Goal: Task Accomplishment & Management: Complete application form

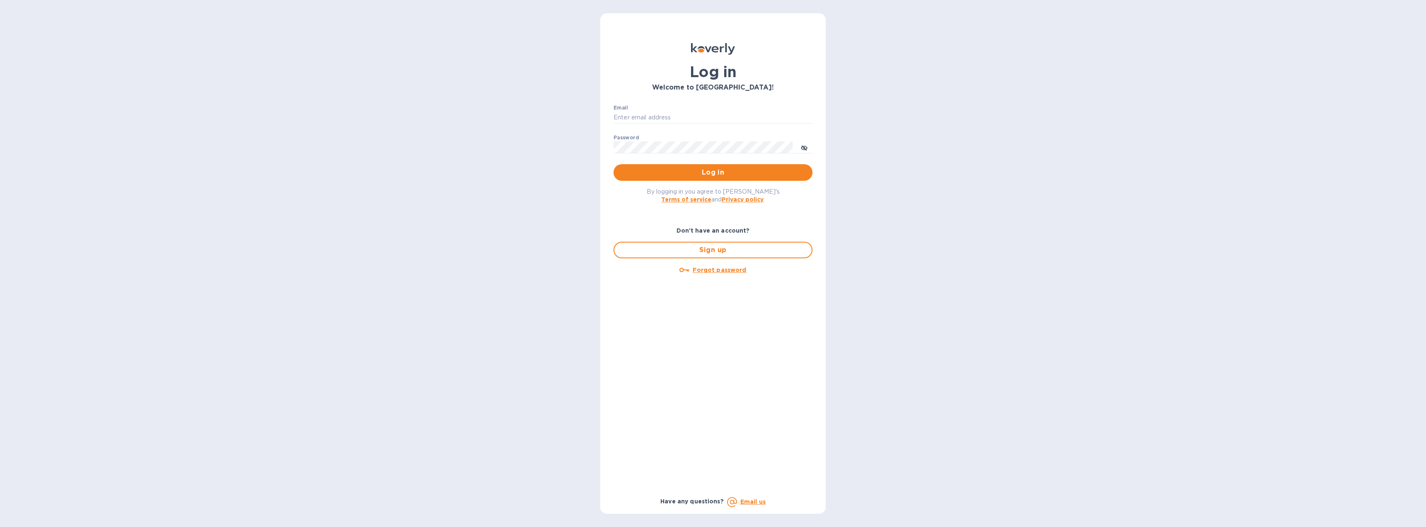
type input "[EMAIL_ADDRESS][DOMAIN_NAME]"
click at [718, 173] on span "Log in" at bounding box center [713, 172] width 186 height 10
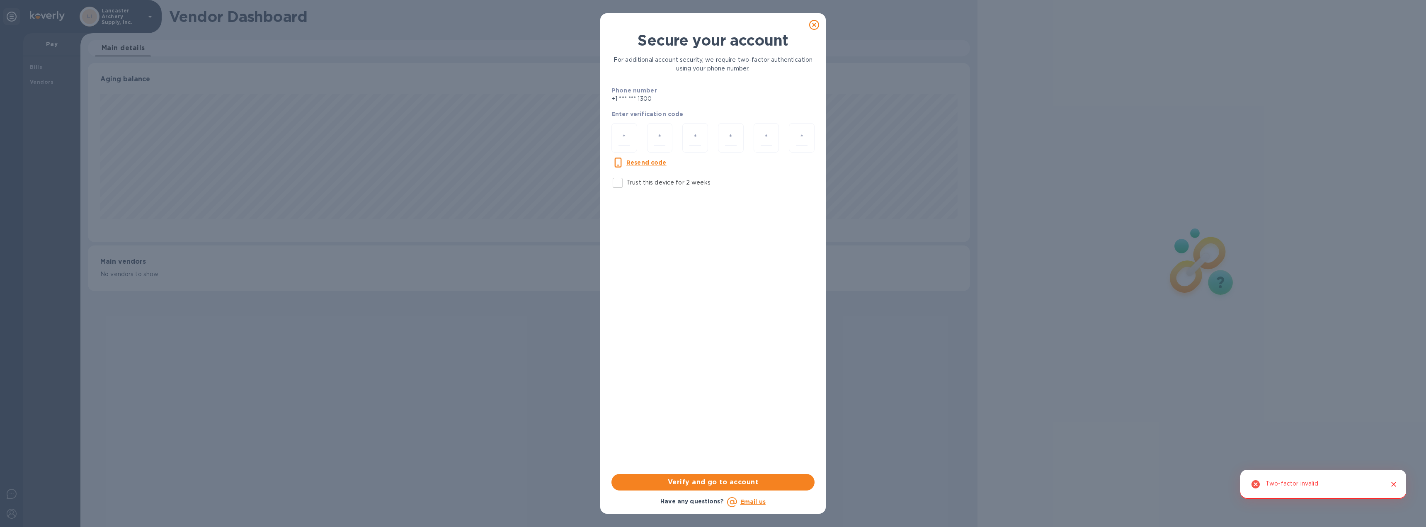
scroll to position [179, 882]
click at [629, 141] on input "number" at bounding box center [625, 137] width 12 height 15
click at [646, 164] on u "Resend code" at bounding box center [646, 162] width 40 height 7
click at [631, 133] on div at bounding box center [625, 137] width 26 height 29
type input "2"
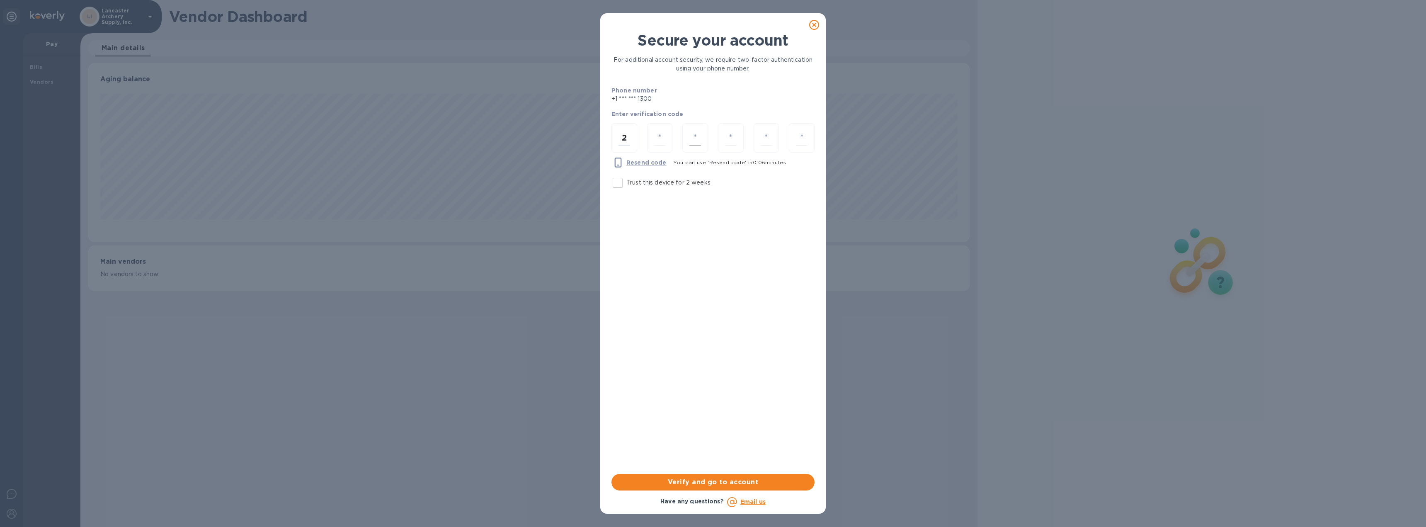
type input "3"
type input "4"
type input "6"
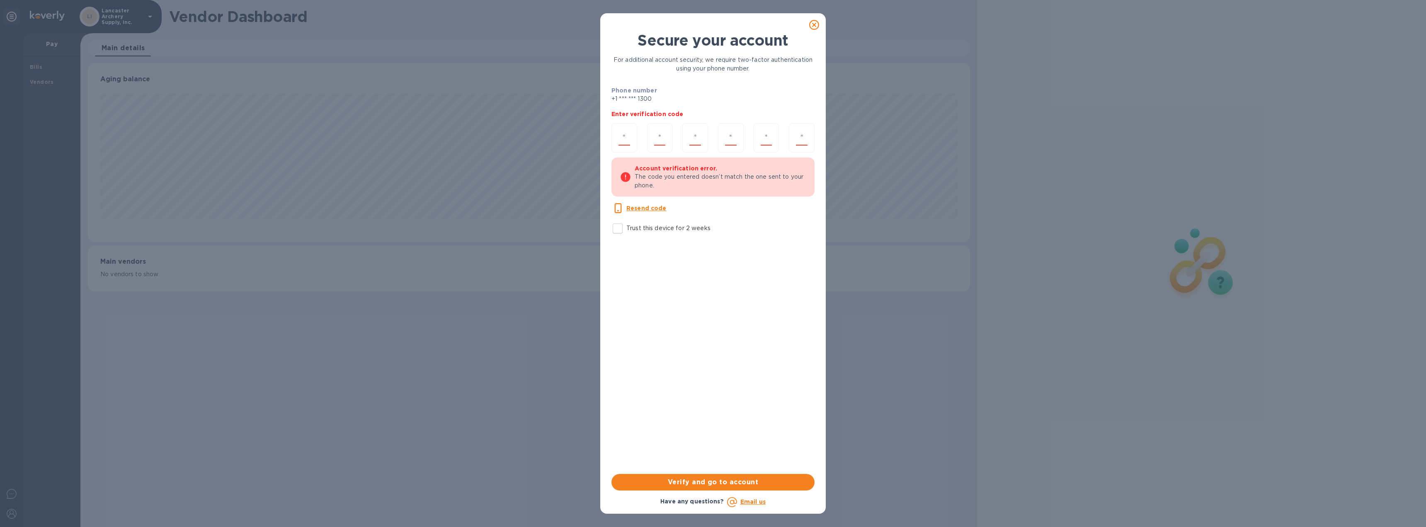
click at [744, 401] on div "Secure your account For additional account security, we require two-factor auth…" at bounding box center [713, 253] width 203 height 442
click at [818, 22] on icon at bounding box center [814, 25] width 10 height 10
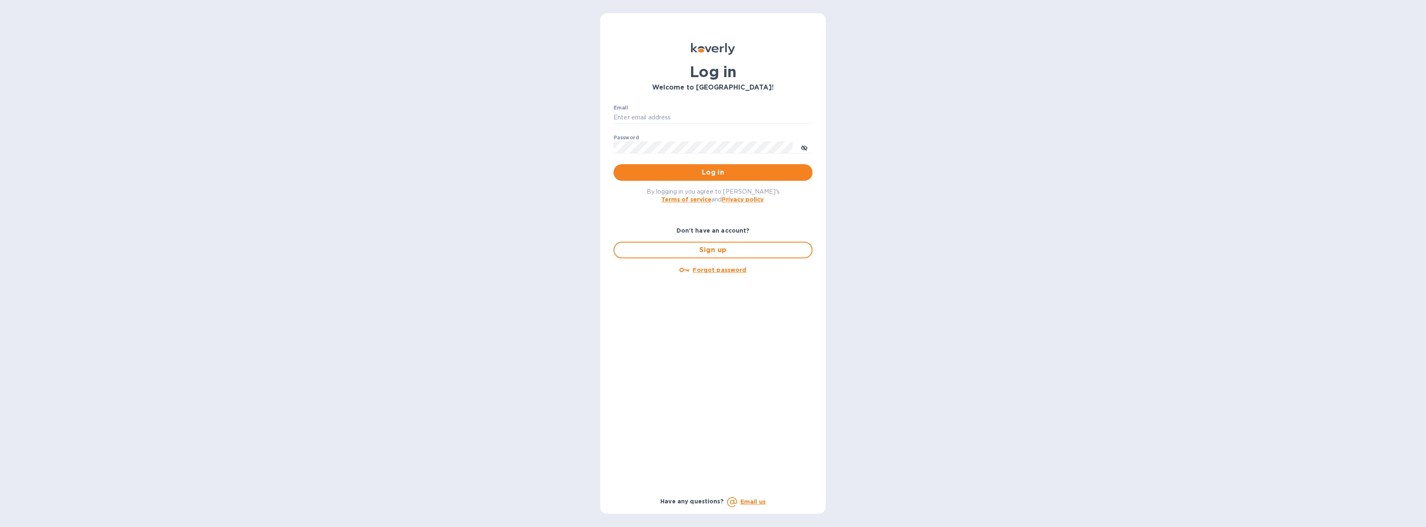
type input "[EMAIL_ADDRESS][DOMAIN_NAME]"
click at [702, 172] on span "Log in" at bounding box center [713, 172] width 186 height 10
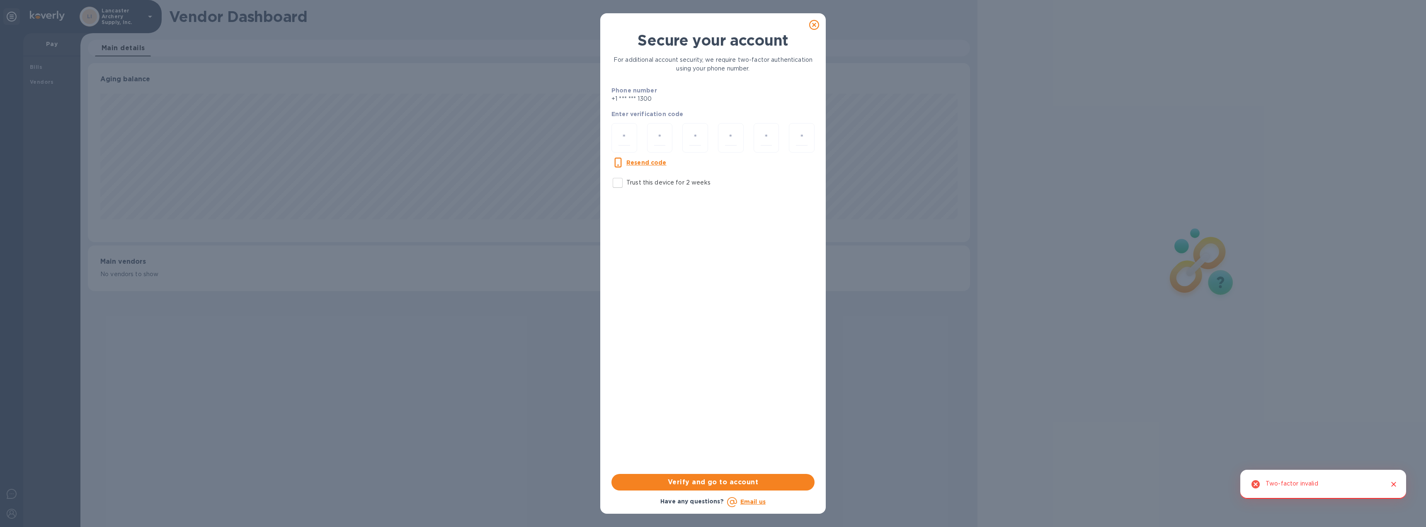
scroll to position [179, 882]
click at [628, 136] on input "number" at bounding box center [625, 137] width 12 height 15
type input "2"
type input "3"
type input "4"
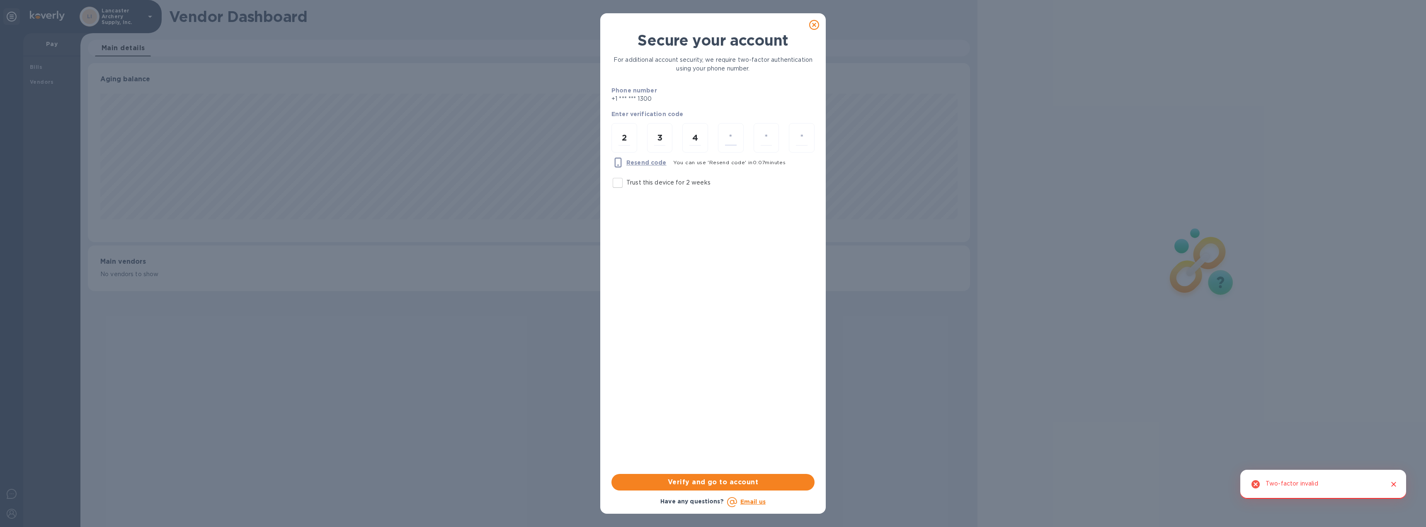
type input "6"
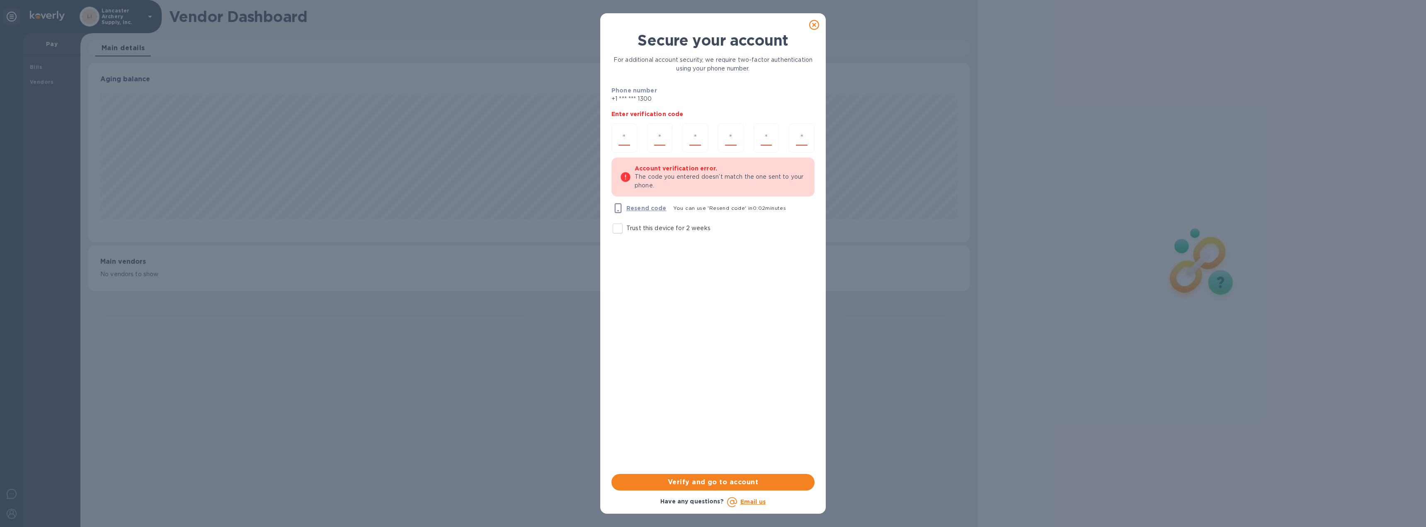
click at [814, 25] on icon at bounding box center [814, 25] width 10 height 10
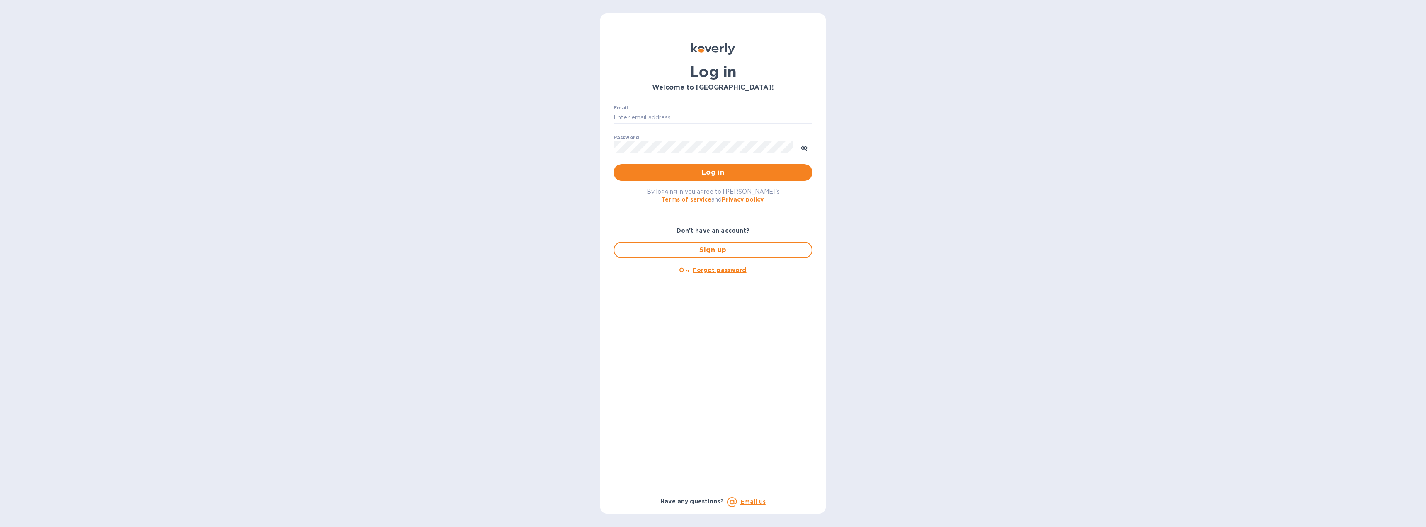
type input "[EMAIL_ADDRESS][DOMAIN_NAME]"
click at [665, 171] on span "Log in" at bounding box center [713, 172] width 186 height 10
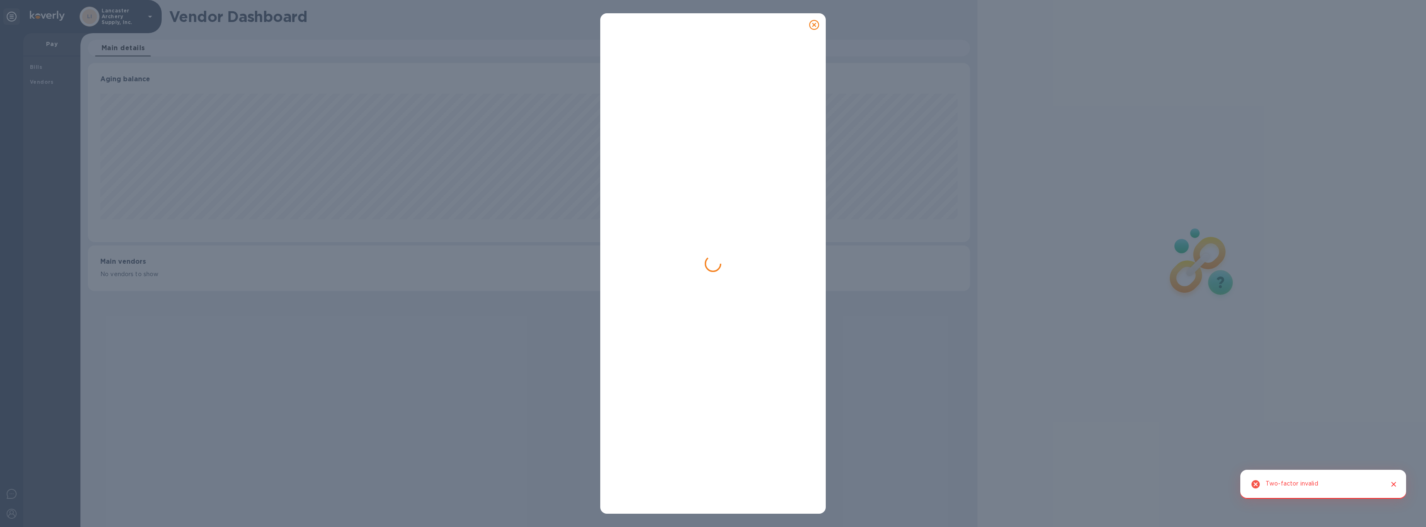
scroll to position [179, 882]
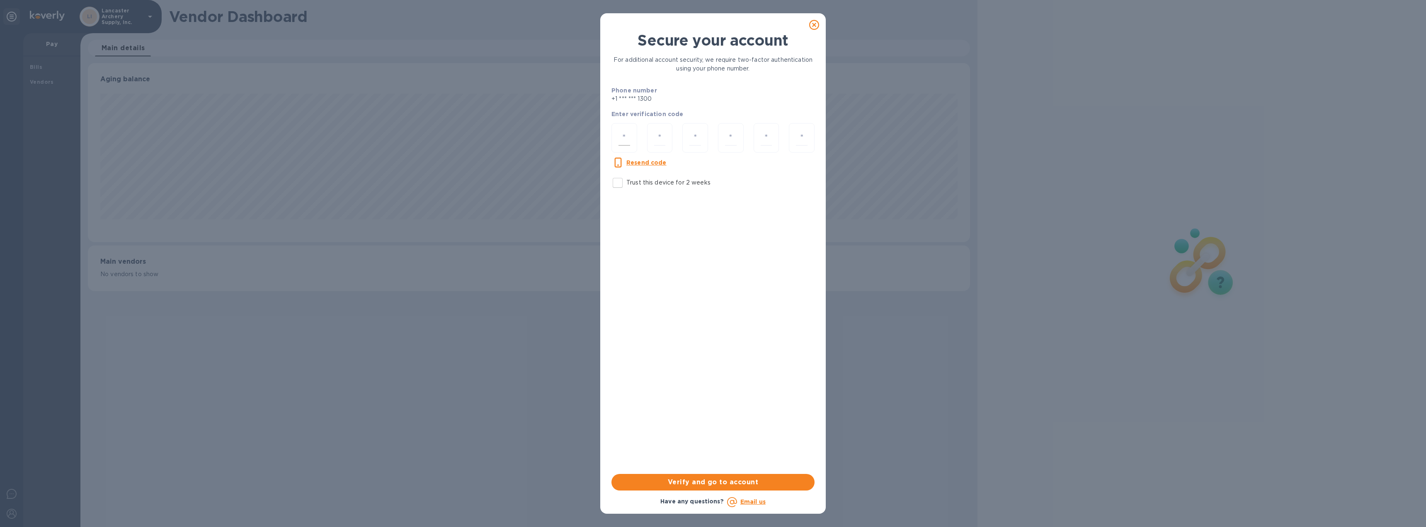
click at [629, 143] on input "number" at bounding box center [625, 137] width 12 height 15
type input "9"
type input "2"
type input "7"
type input "6"
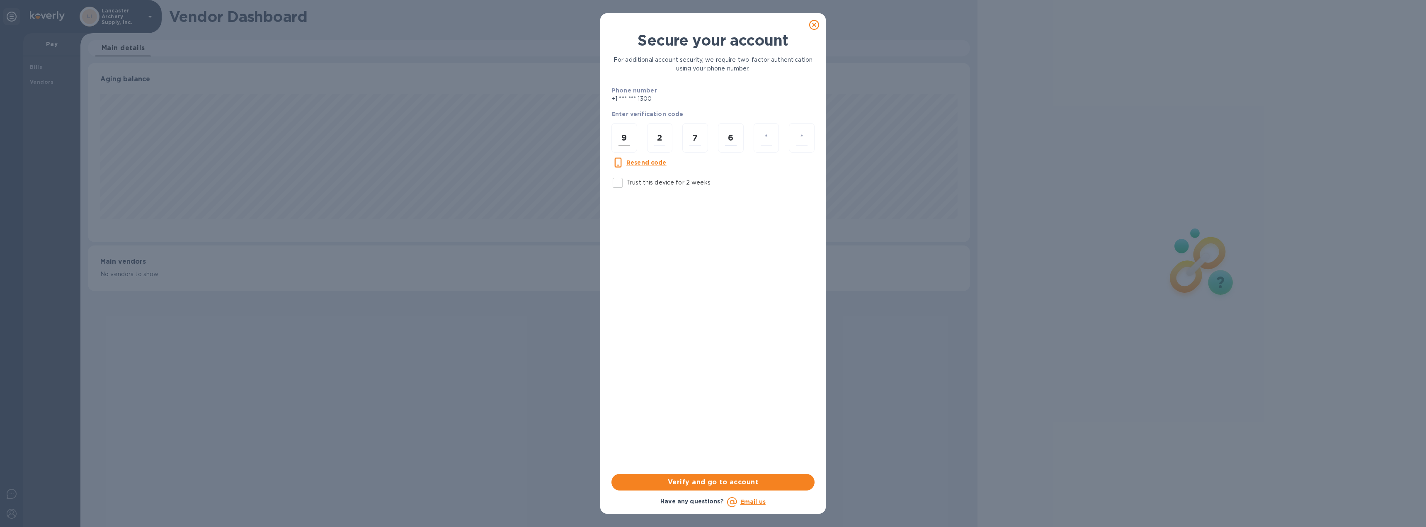
type input "4"
type input "7"
type input "6"
type input "4"
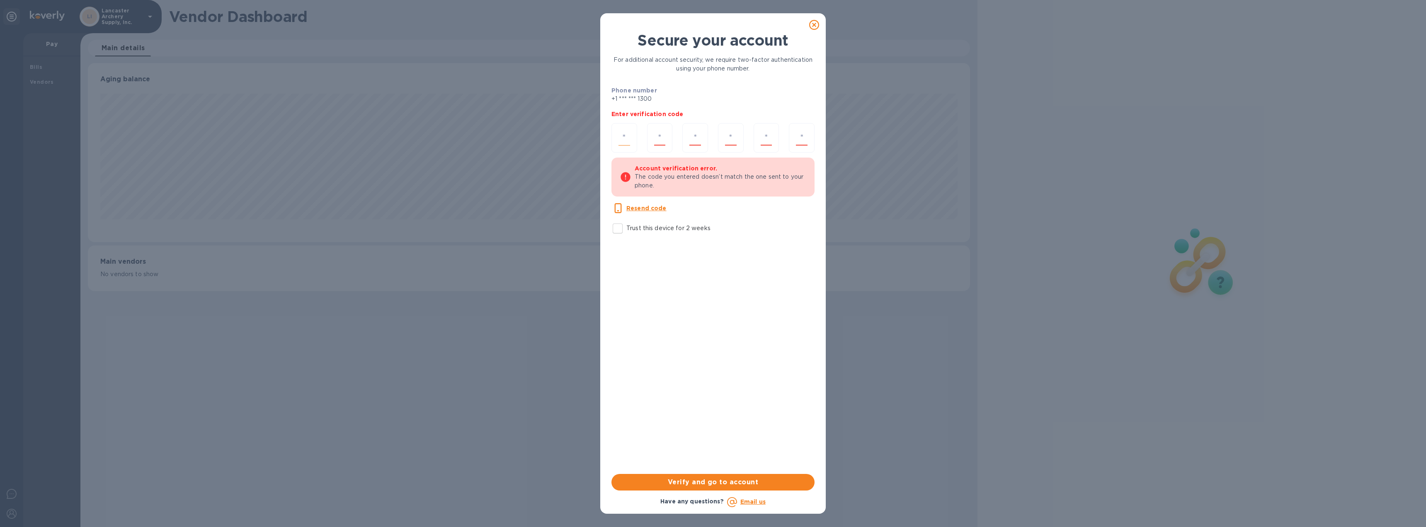
click at [623, 135] on input "number" at bounding box center [625, 137] width 12 height 15
type input "8"
type input "6"
type input "1"
type input "7"
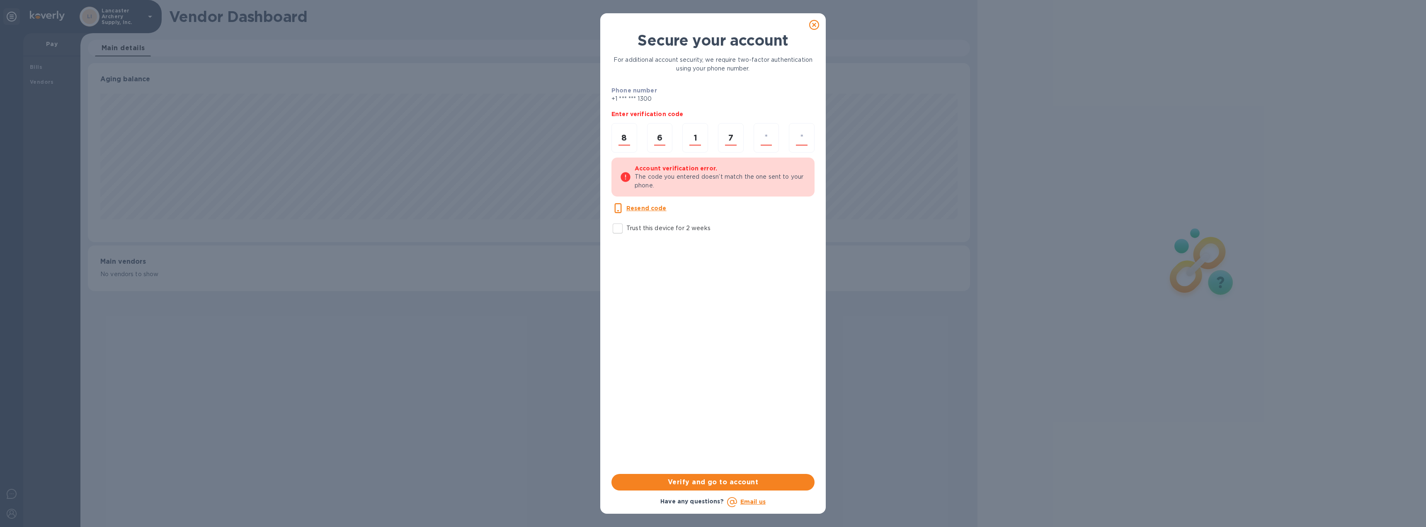
type input "7"
type input "0"
click at [813, 29] on icon at bounding box center [814, 25] width 10 height 10
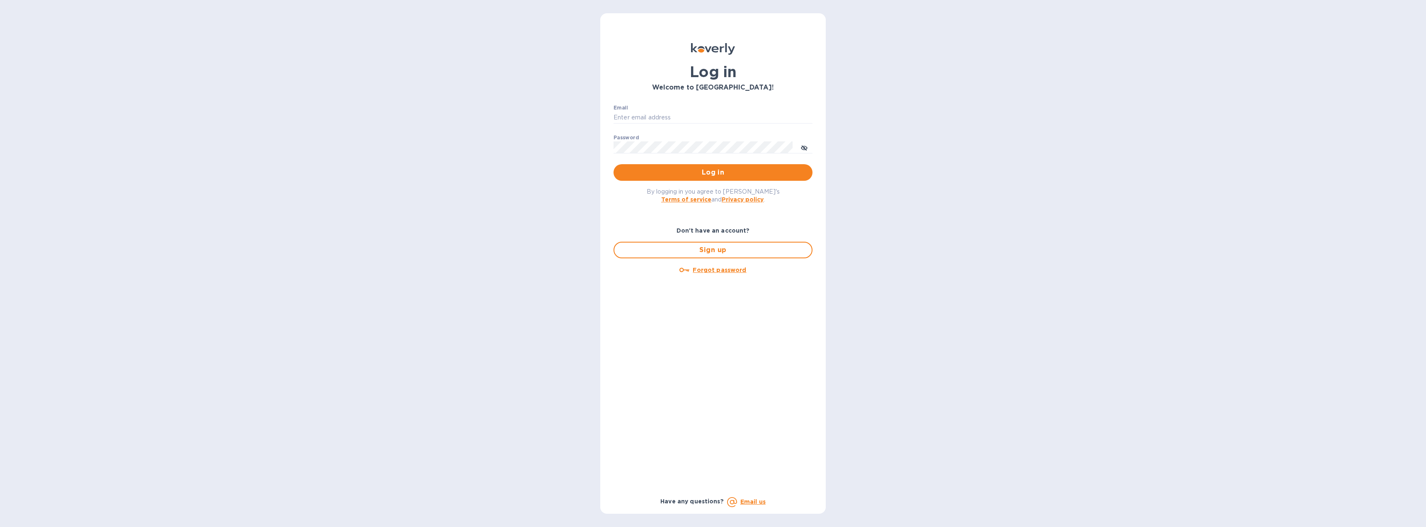
type input "[EMAIL_ADDRESS][DOMAIN_NAME]"
click at [677, 178] on button "Log in" at bounding box center [713, 172] width 199 height 17
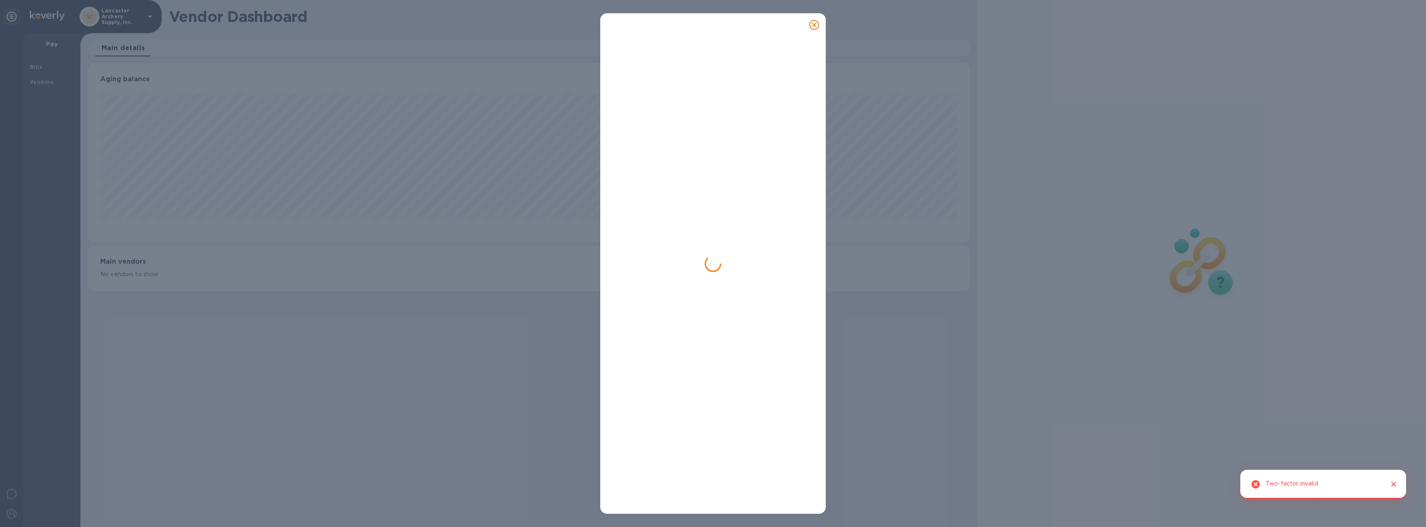
scroll to position [179, 882]
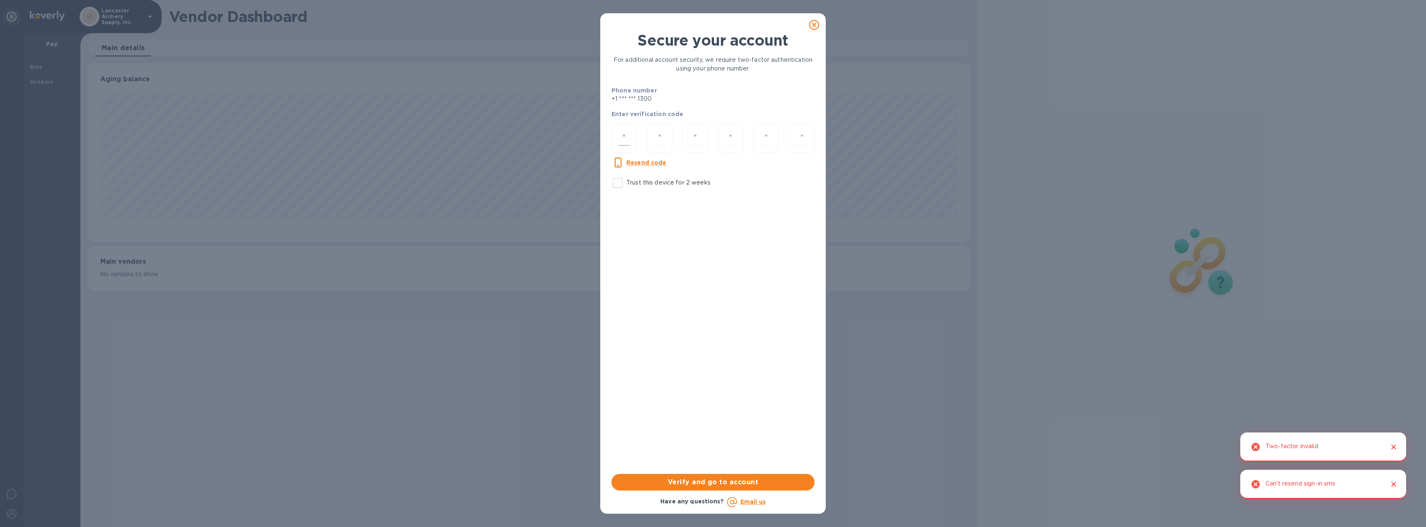
click at [629, 141] on input "number" at bounding box center [625, 137] width 12 height 15
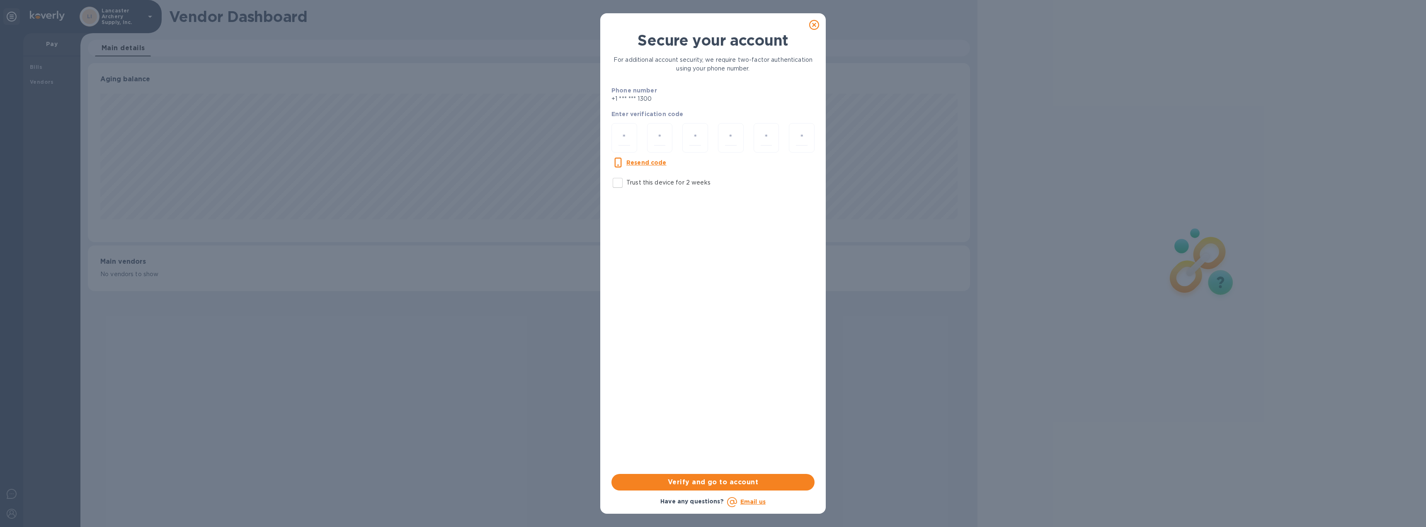
click at [655, 97] on p "+1 *** *** 1300" at bounding box center [655, 99] width 86 height 9
click at [652, 100] on p "+1 *** *** 1300" at bounding box center [655, 99] width 86 height 9
click at [815, 23] on icon at bounding box center [814, 25] width 10 height 10
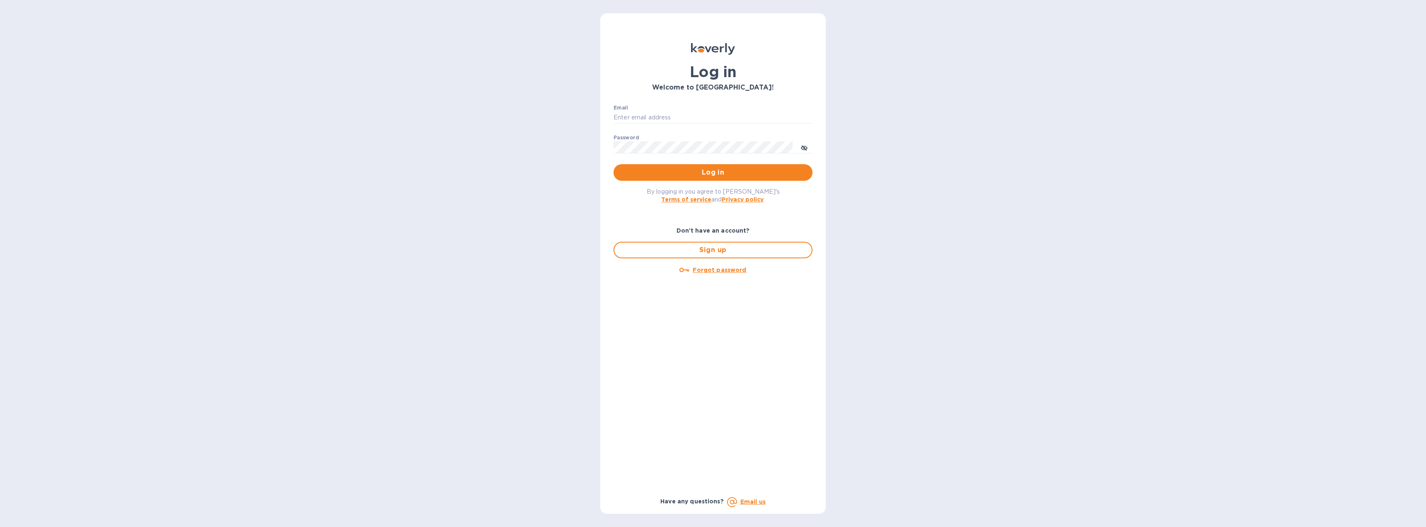
type input "[EMAIL_ADDRESS][DOMAIN_NAME]"
click at [682, 175] on span "Log in" at bounding box center [713, 172] width 186 height 10
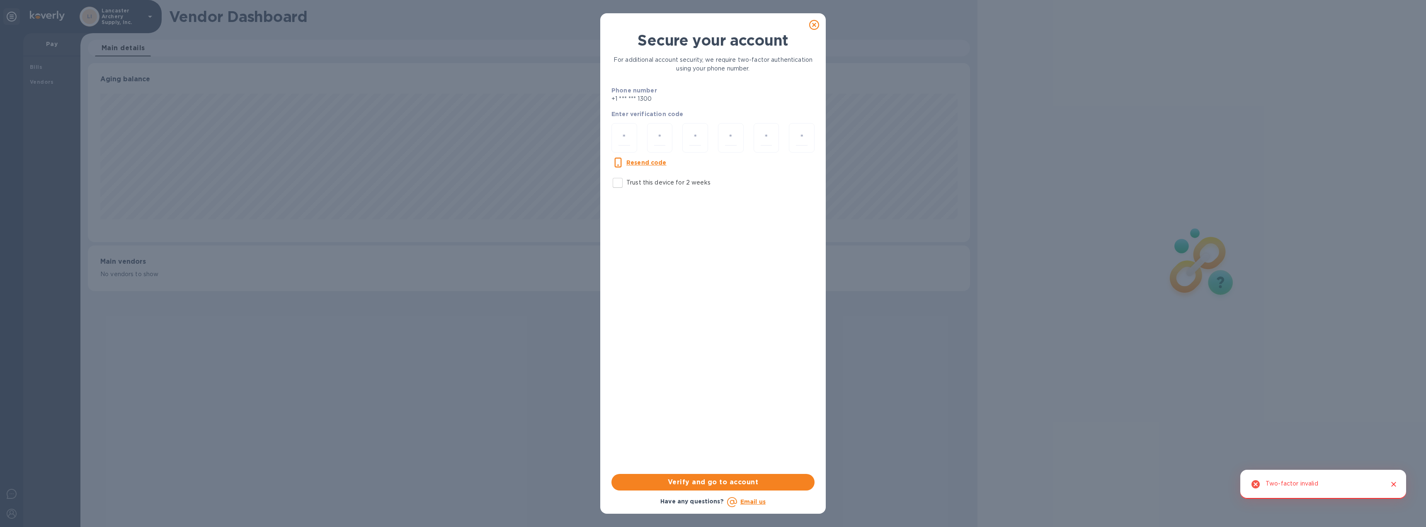
scroll to position [179, 882]
click at [626, 135] on input "number" at bounding box center [625, 137] width 12 height 15
type input "8"
type input "4"
type input "1"
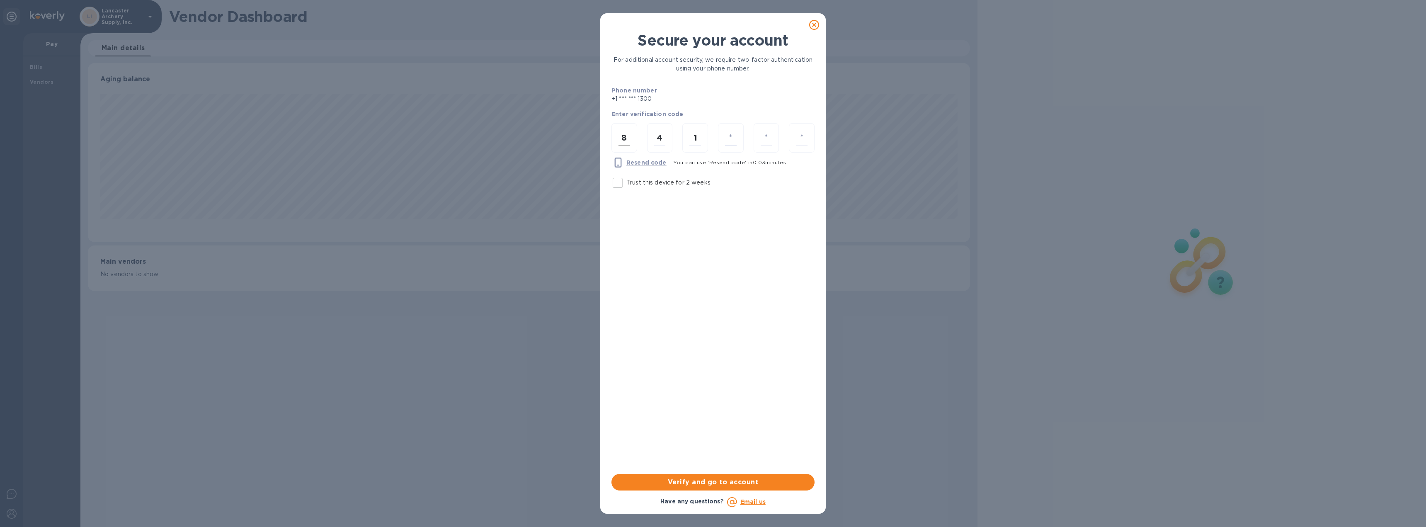
type input "3"
type input "1"
type input "8"
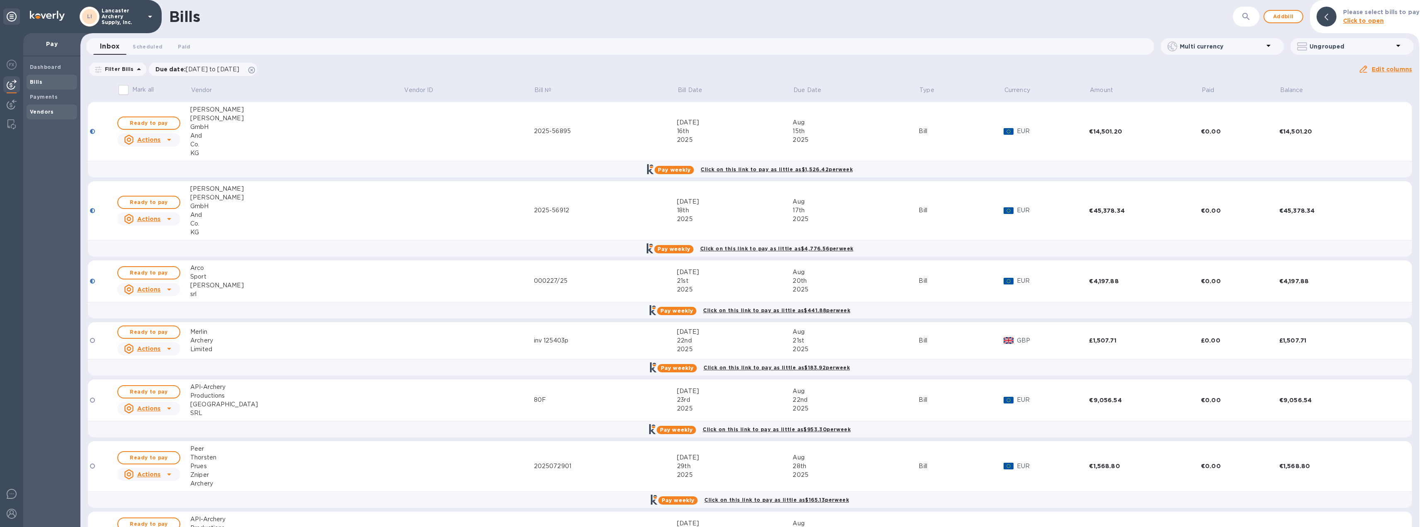
click at [53, 112] on span "Vendors" at bounding box center [52, 112] width 44 height 8
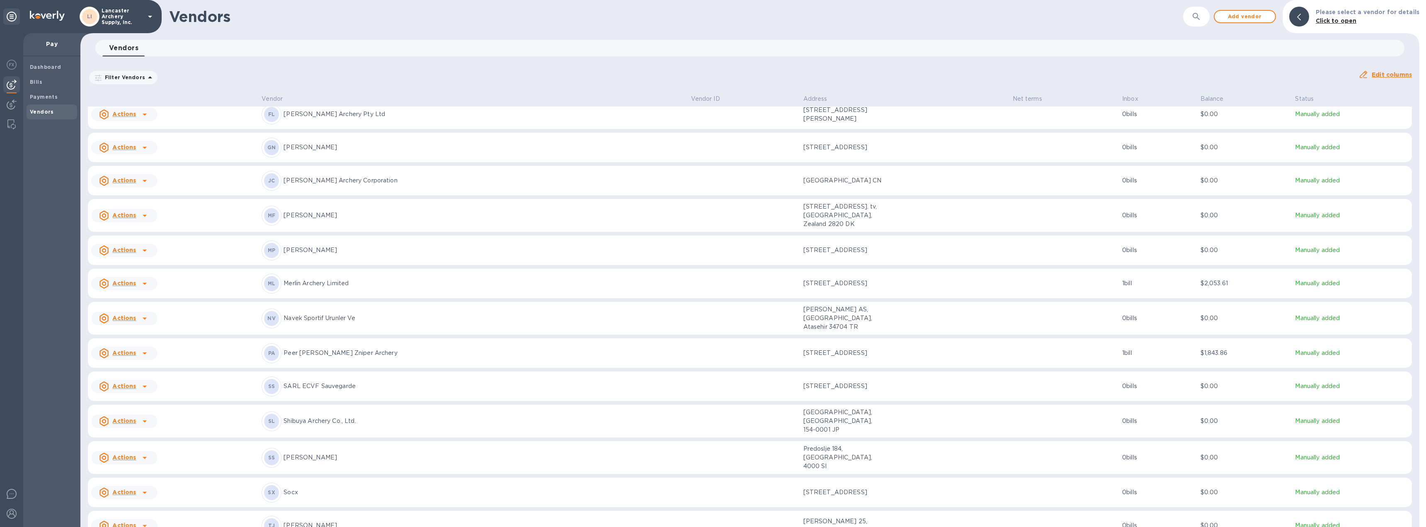
scroll to position [339, 0]
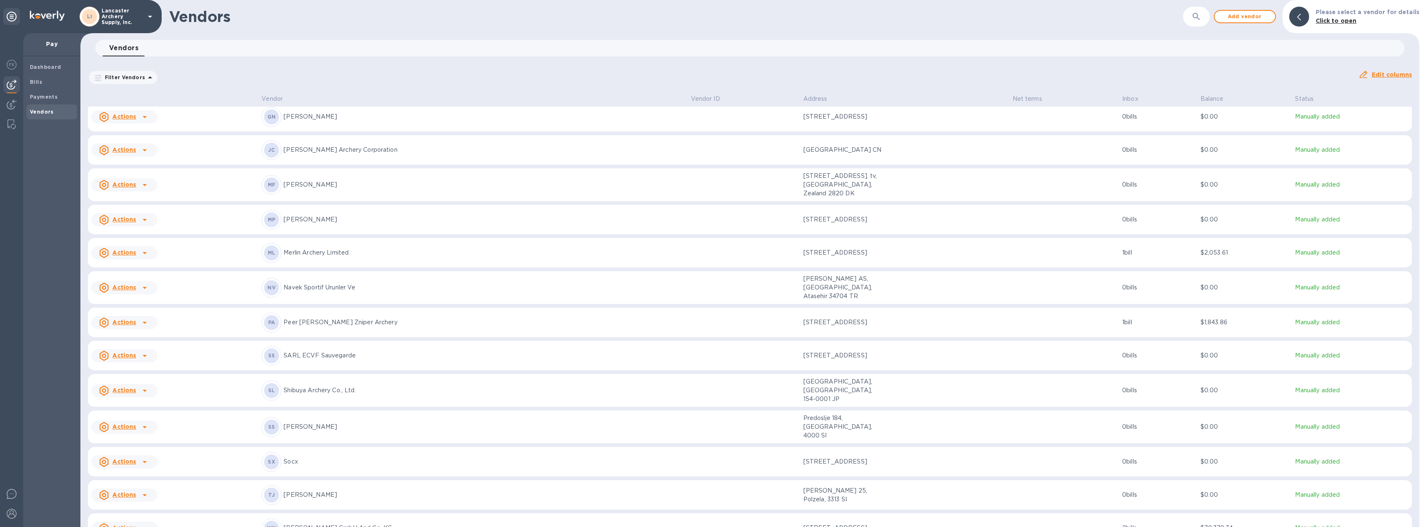
click at [146, 426] on icon at bounding box center [145, 427] width 4 height 2
click at [133, 426] on b "Add new bill" at bounding box center [133, 426] width 39 height 7
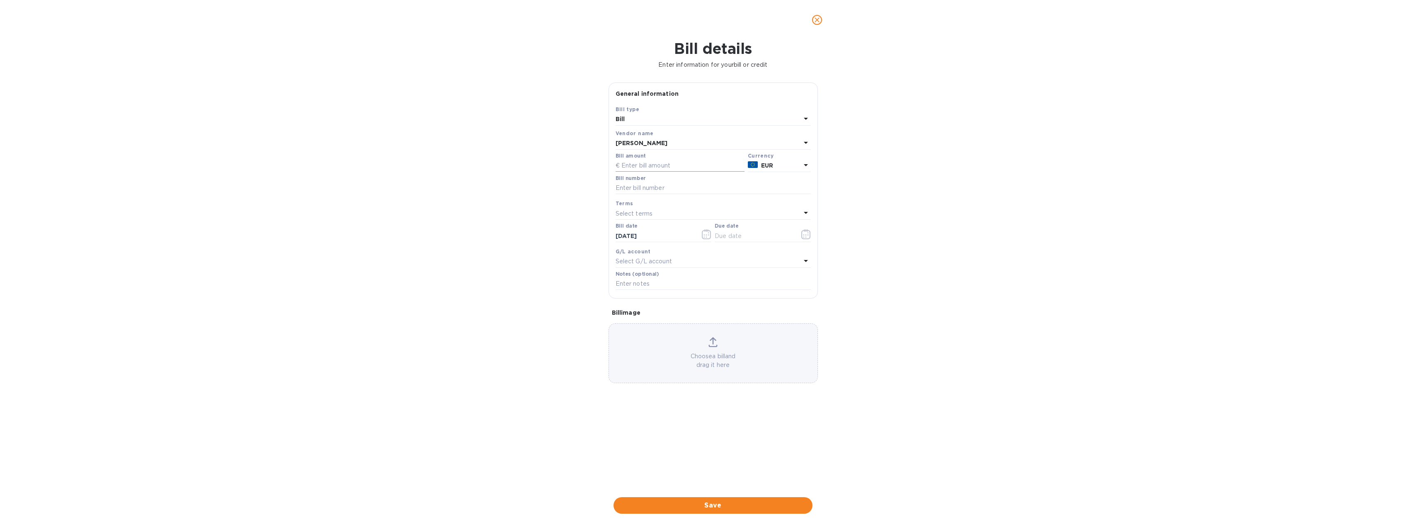
click at [636, 169] on input "text" at bounding box center [680, 166] width 129 height 12
type input "3"
type input "289.00"
type input "30/25."
type input "08/06/2025"
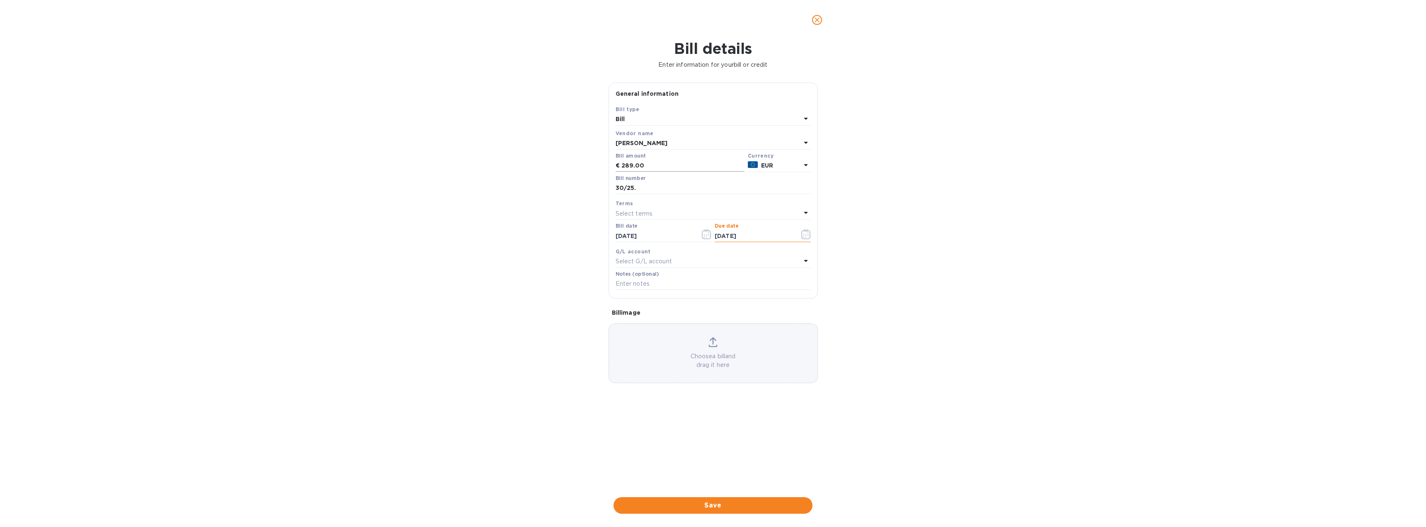
type input "08/20/2025"
click at [714, 507] on span "Save" at bounding box center [713, 505] width 186 height 10
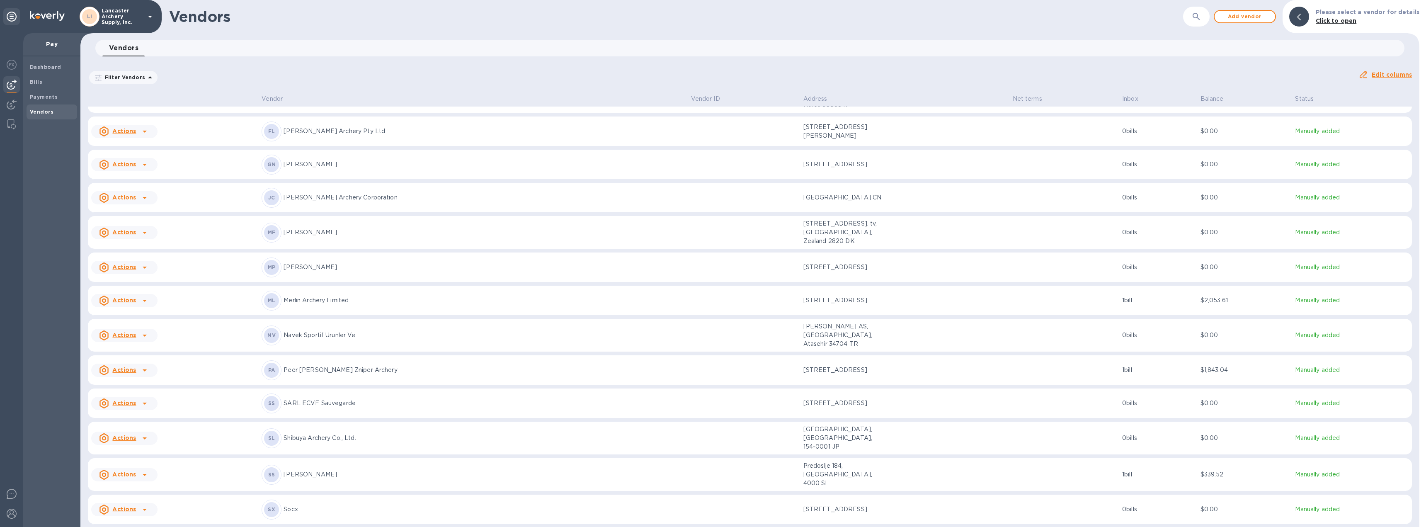
scroll to position [290, 0]
click at [1010, 459] on td at bounding box center [1065, 475] width 110 height 33
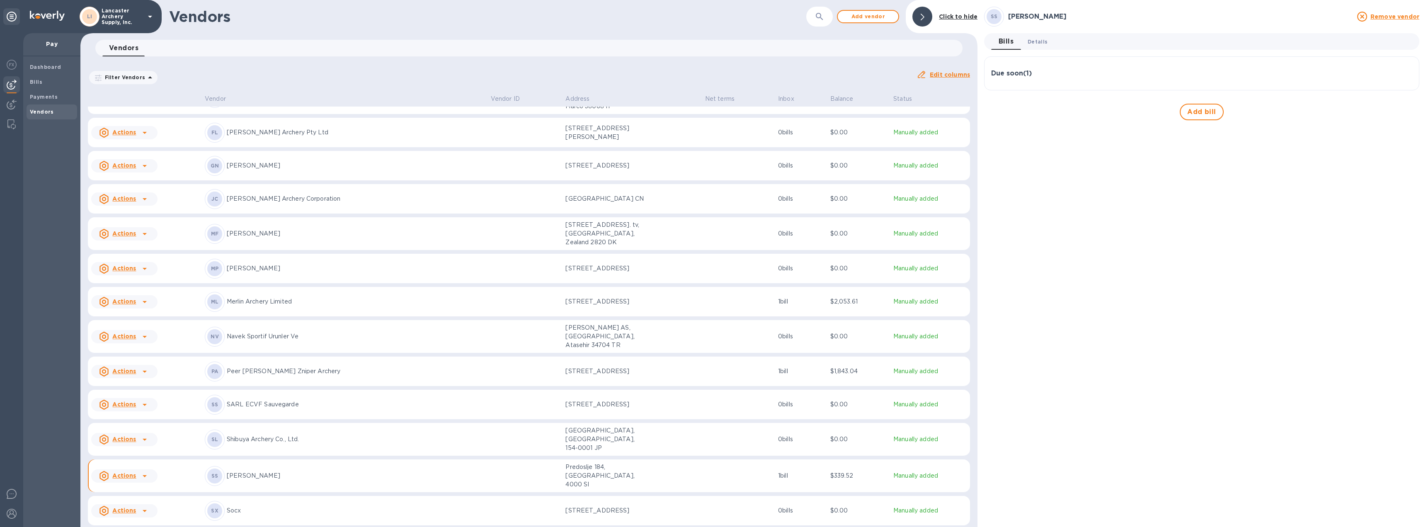
click at [1037, 41] on span "Details 0" at bounding box center [1038, 41] width 20 height 9
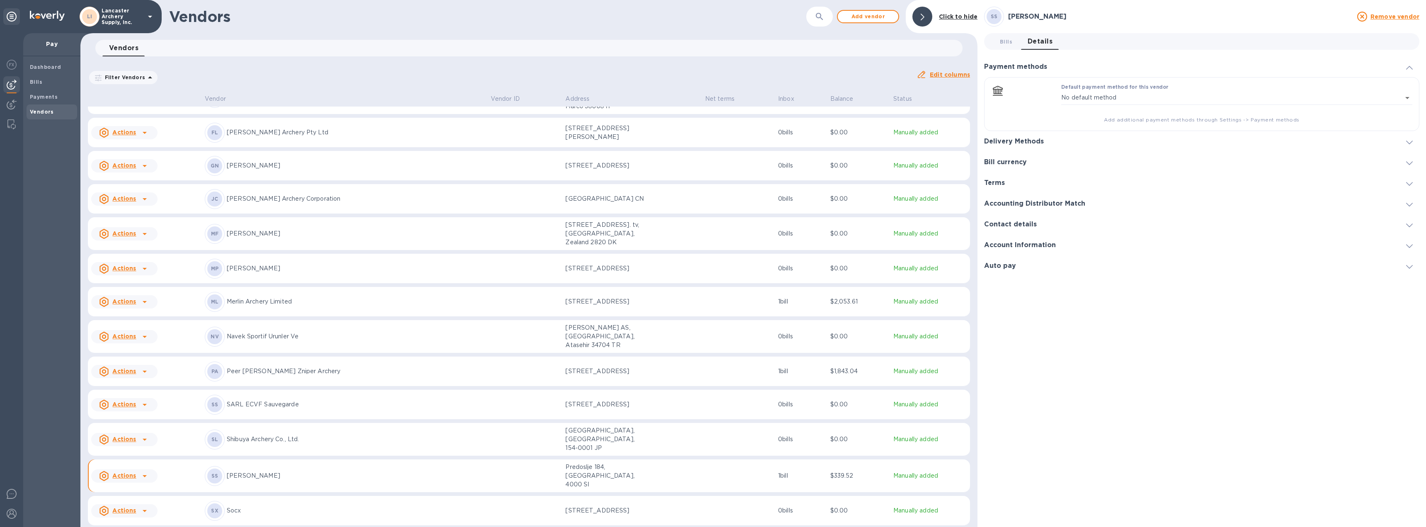
click at [1411, 141] on icon at bounding box center [1409, 143] width 7 height 4
click at [1411, 111] on icon "default-method" at bounding box center [1409, 109] width 7 height 4
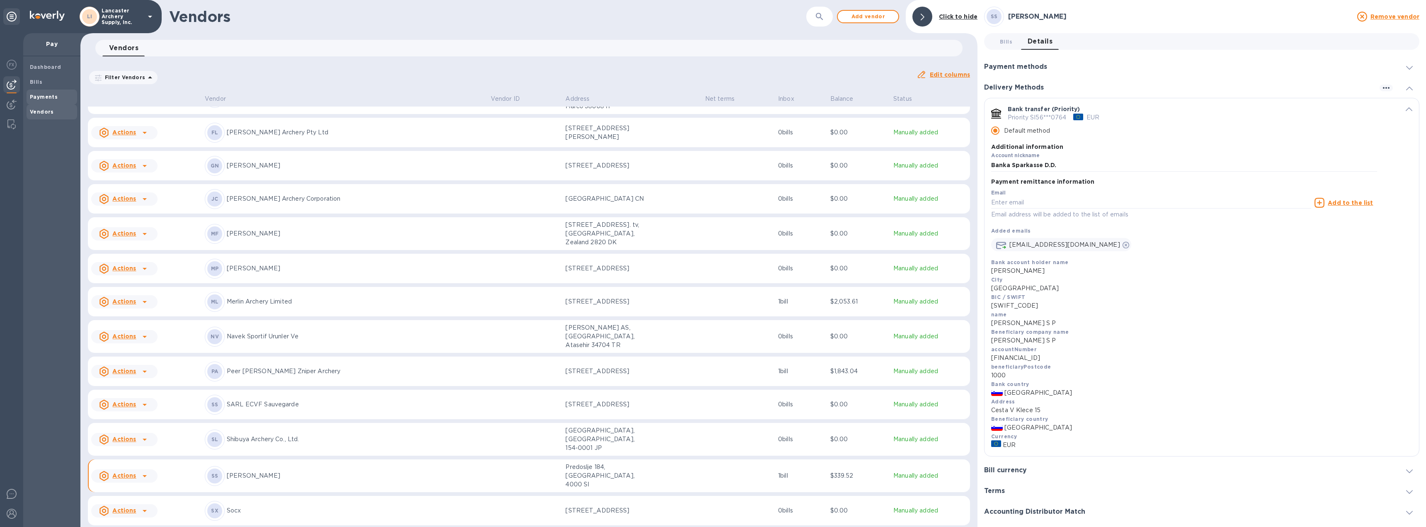
click at [39, 95] on b "Payments" at bounding box center [44, 97] width 28 height 6
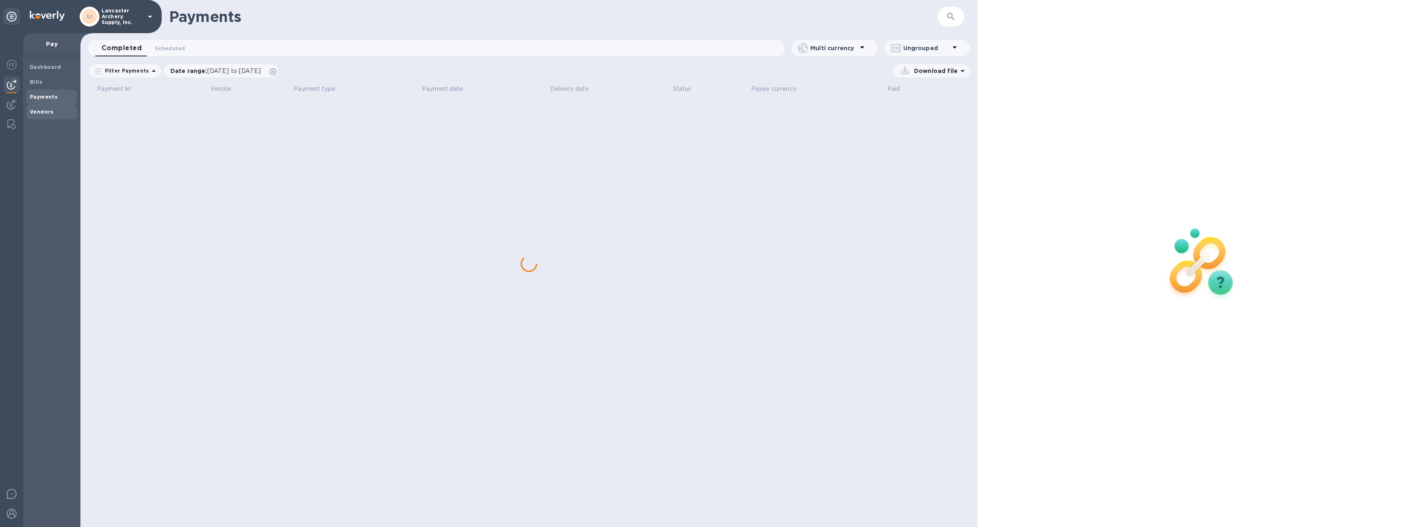
click at [45, 112] on b "Vendors" at bounding box center [42, 112] width 24 height 6
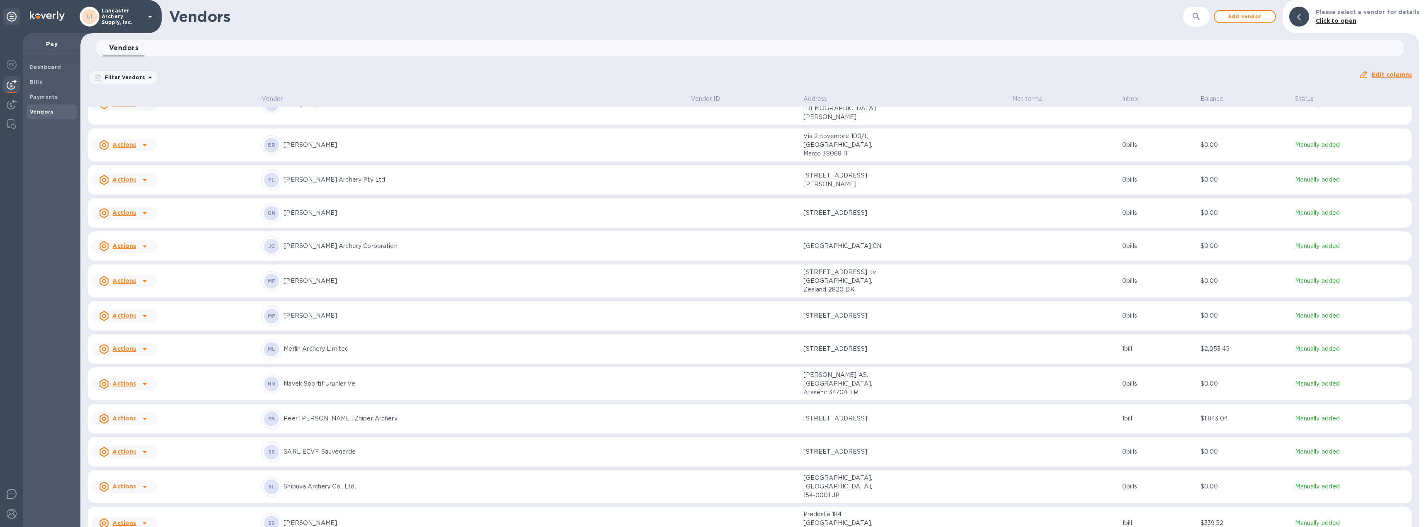
scroll to position [249, 0]
click at [12, 513] on img at bounding box center [12, 514] width 10 height 10
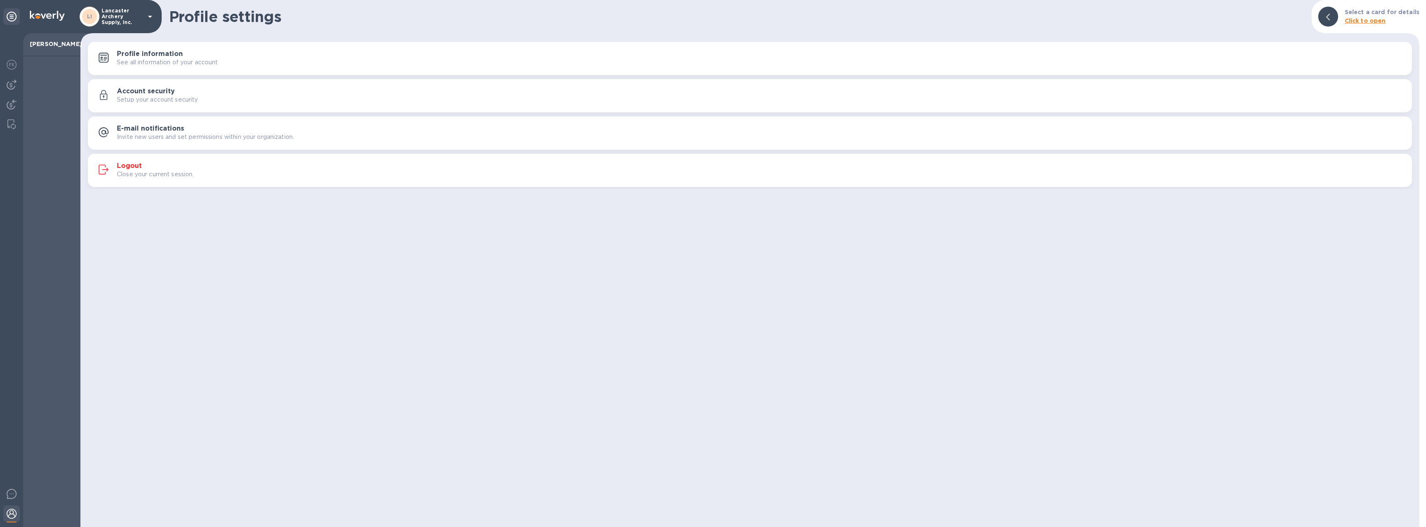
click at [122, 167] on h3 "Logout" at bounding box center [129, 166] width 25 height 8
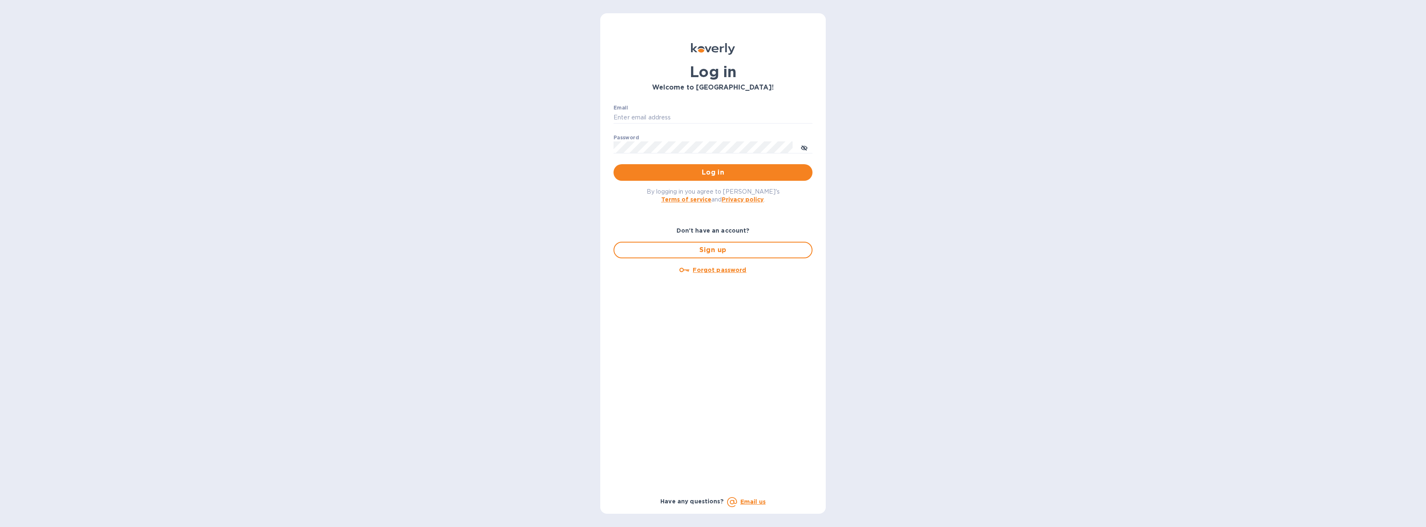
type input "[EMAIL_ADDRESS][DOMAIN_NAME]"
